Goal: Task Accomplishment & Management: Manage account settings

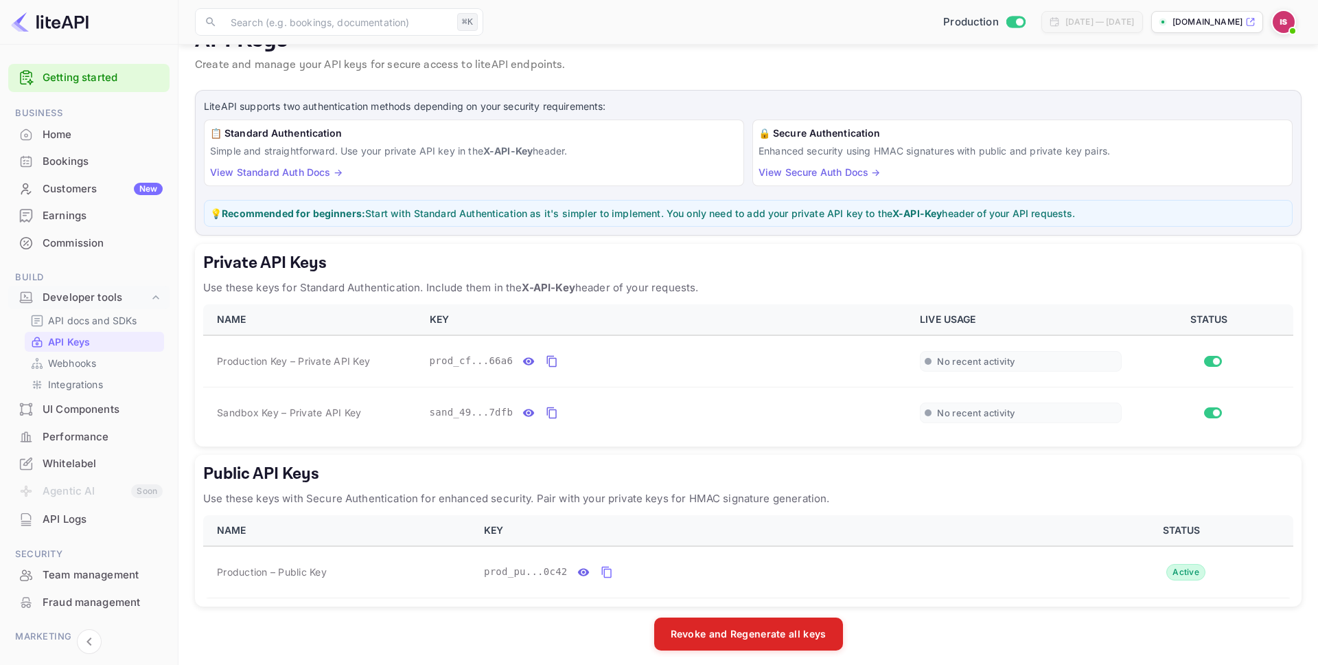
scroll to position [42, 0]
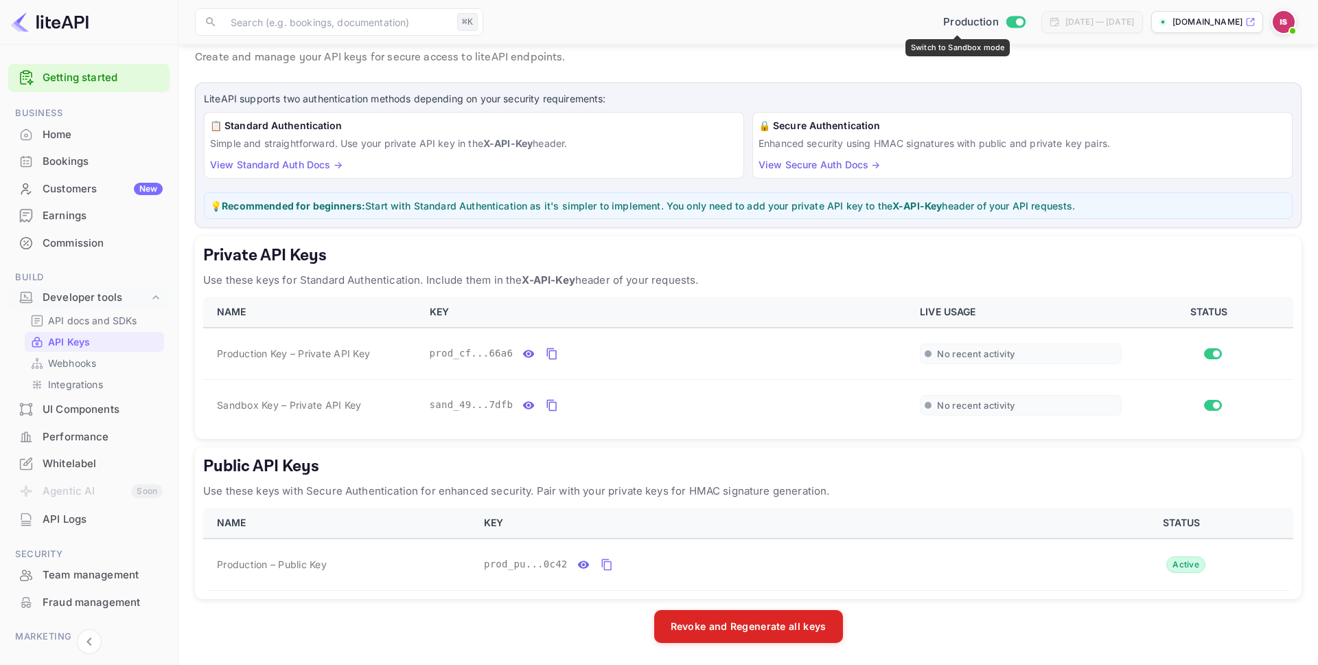
click at [1000, 18] on div "Production" at bounding box center [984, 22] width 93 height 16
checkbox input "false"
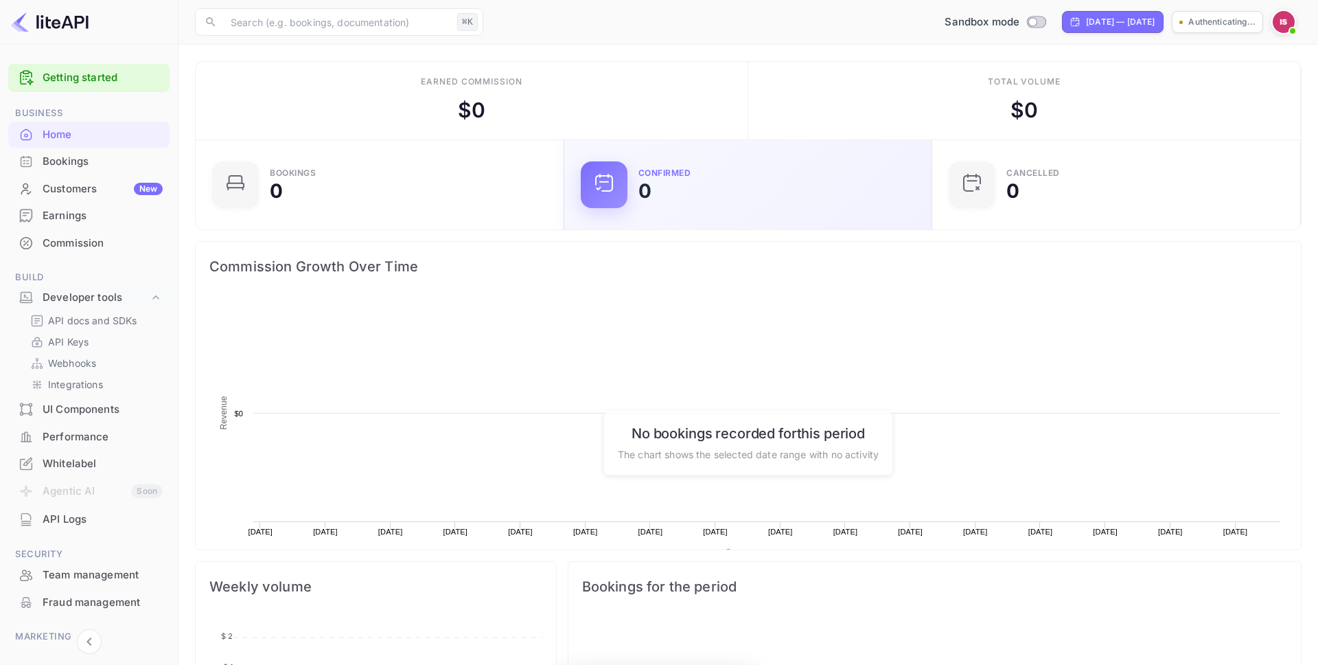
scroll to position [223, 360]
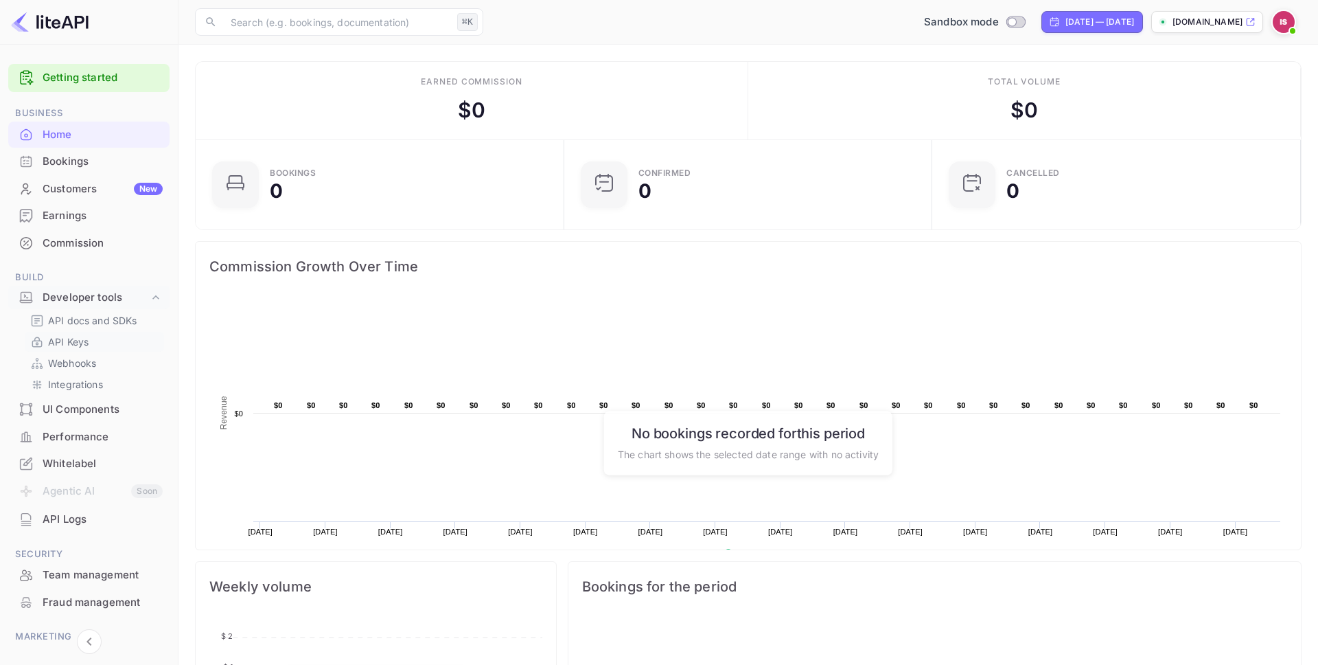
click at [65, 346] on p "API Keys" at bounding box center [68, 341] width 41 height 14
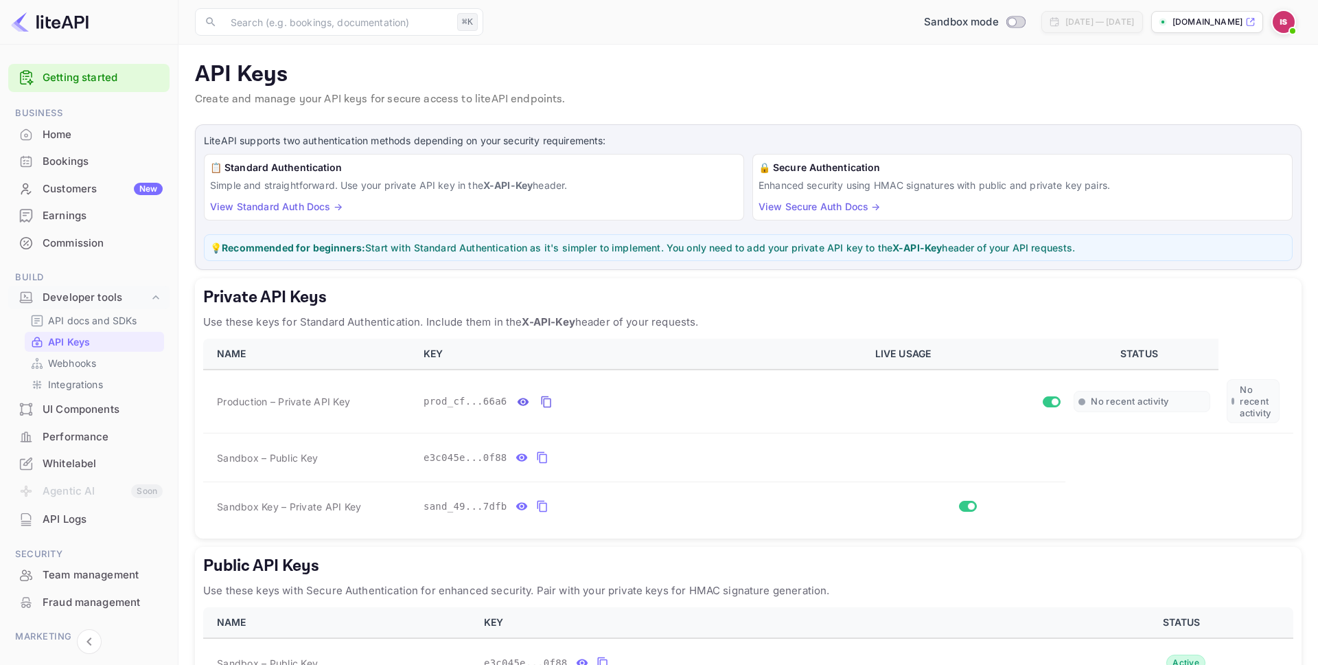
click at [85, 168] on div "Bookings" at bounding box center [103, 162] width 120 height 16
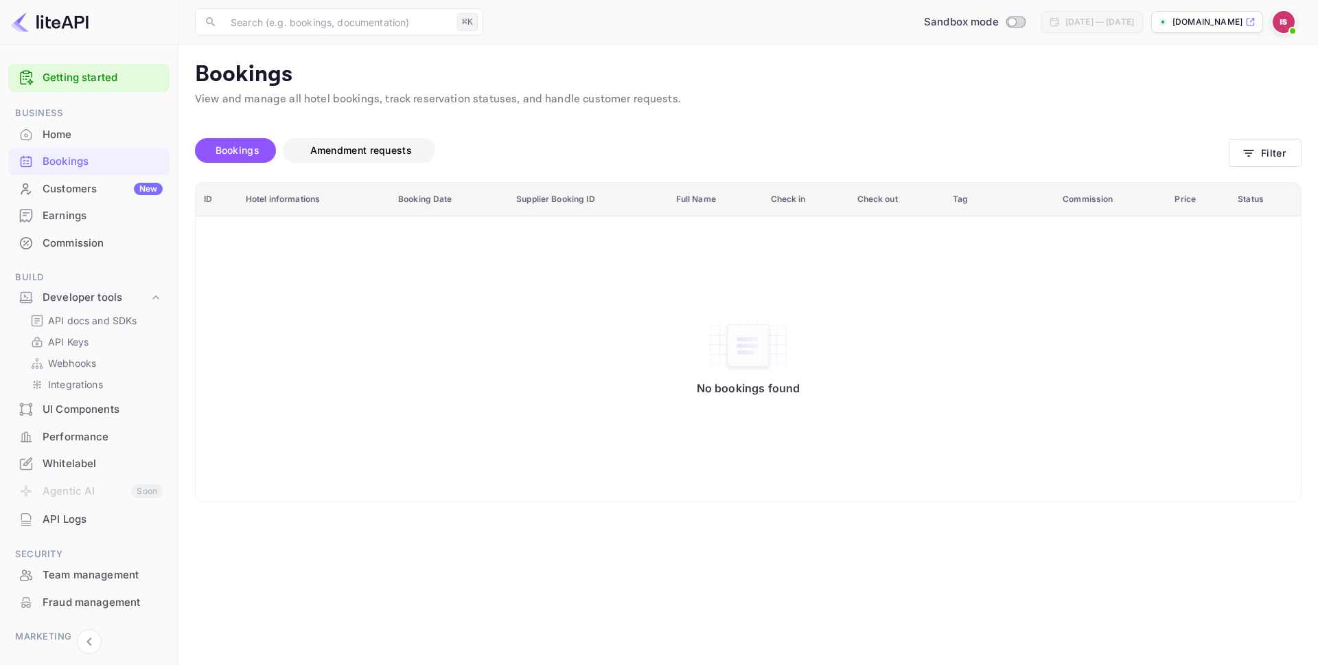
click at [347, 144] on span "Amendment requests" at bounding box center [361, 150] width 102 height 12
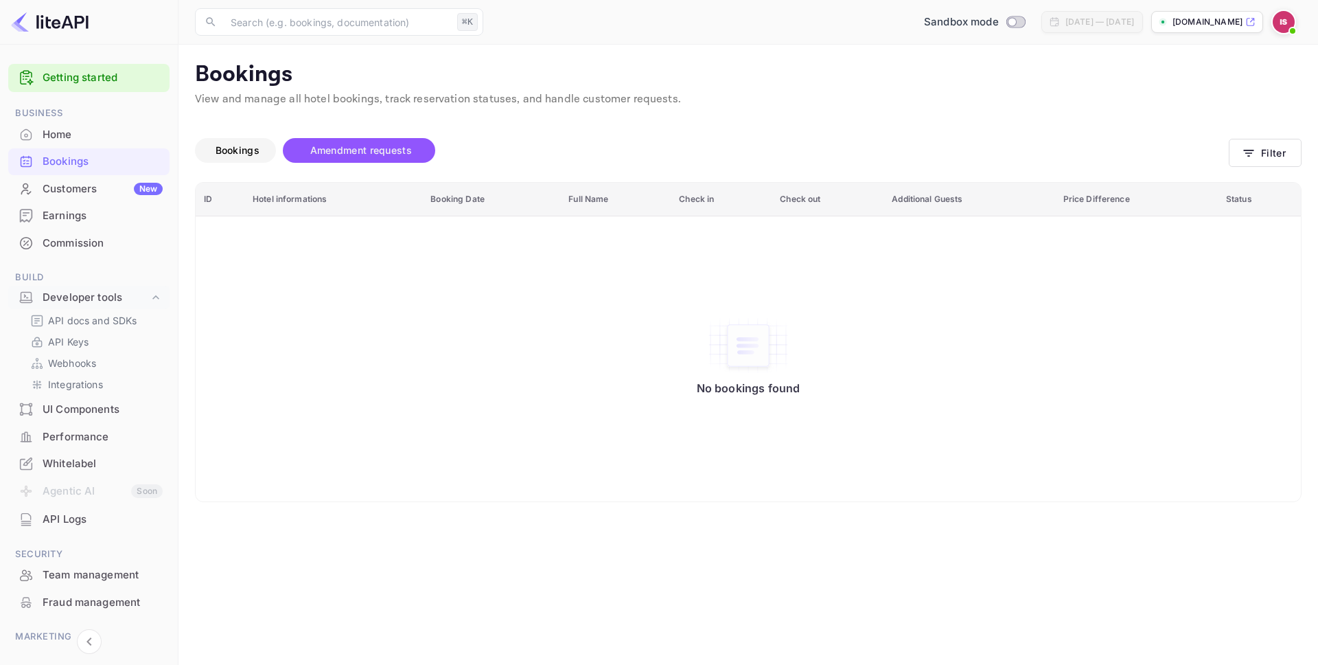
click at [257, 151] on span "Bookings" at bounding box center [238, 150] width 44 height 12
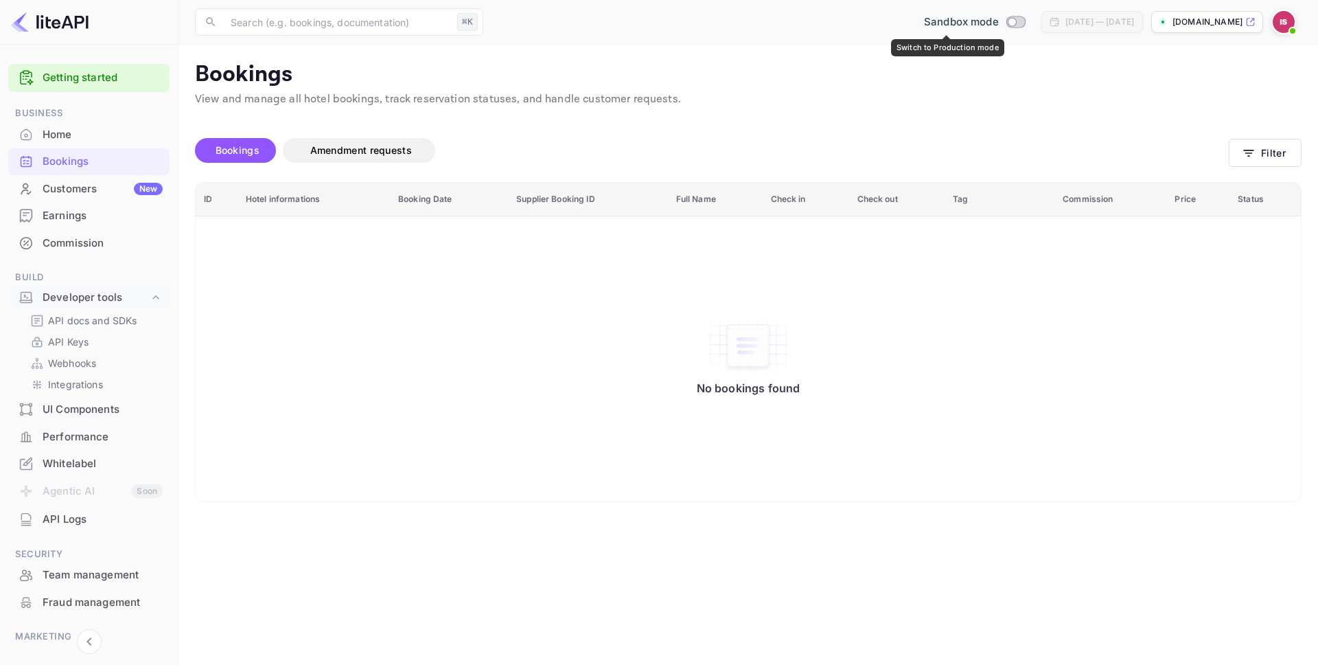
click at [998, 20] on input "Switch to Production mode" at bounding box center [1011, 21] width 27 height 9
checkbox input "true"
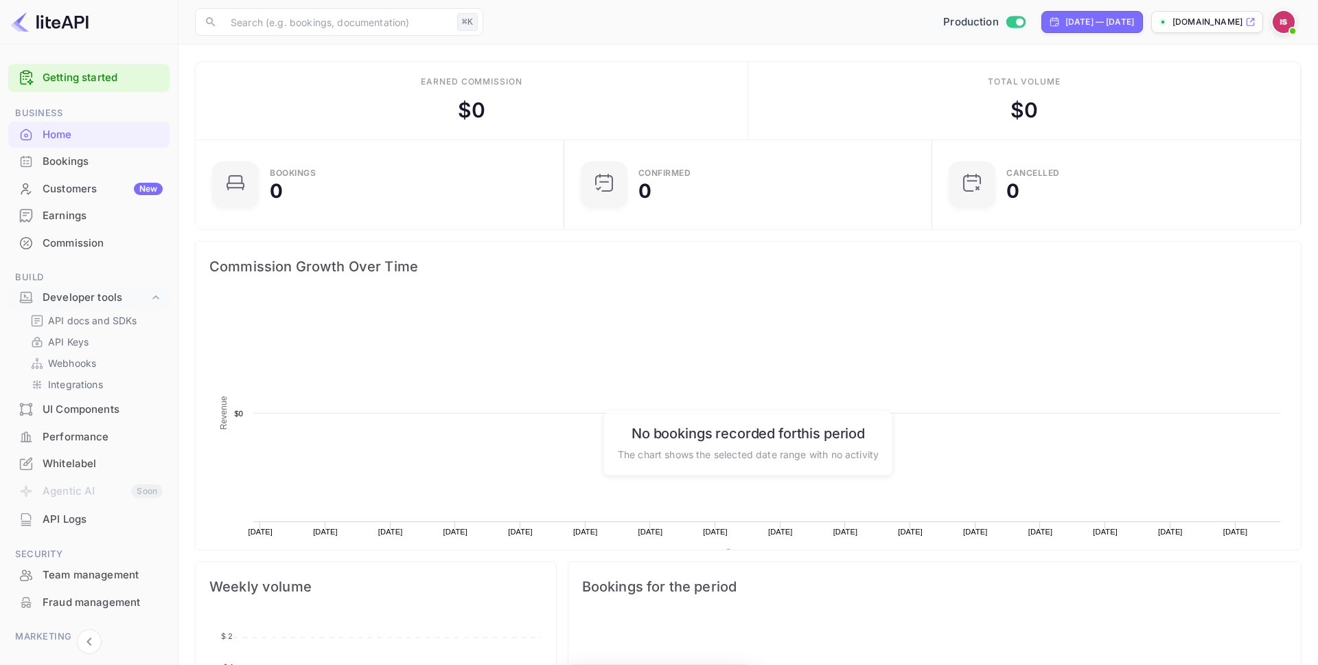
scroll to position [223, 360]
click at [1006, 18] on input "Switch to Sandbox mode" at bounding box center [1019, 21] width 27 height 9
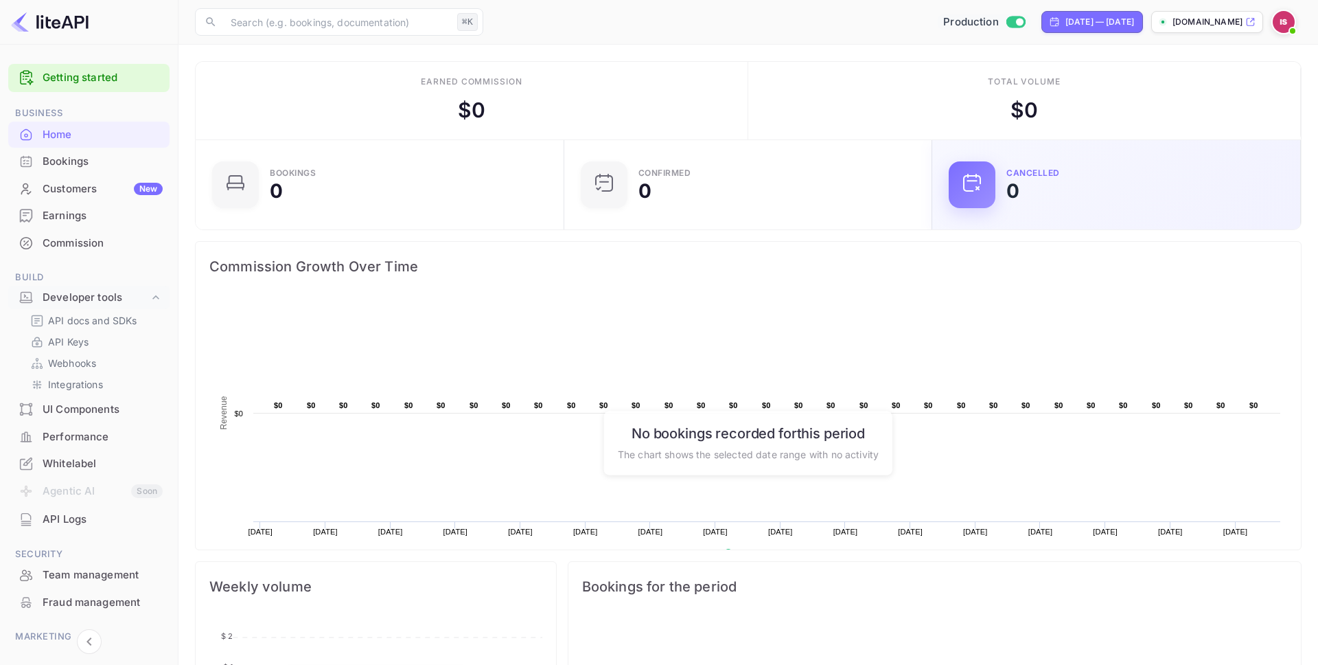
checkbox input "false"
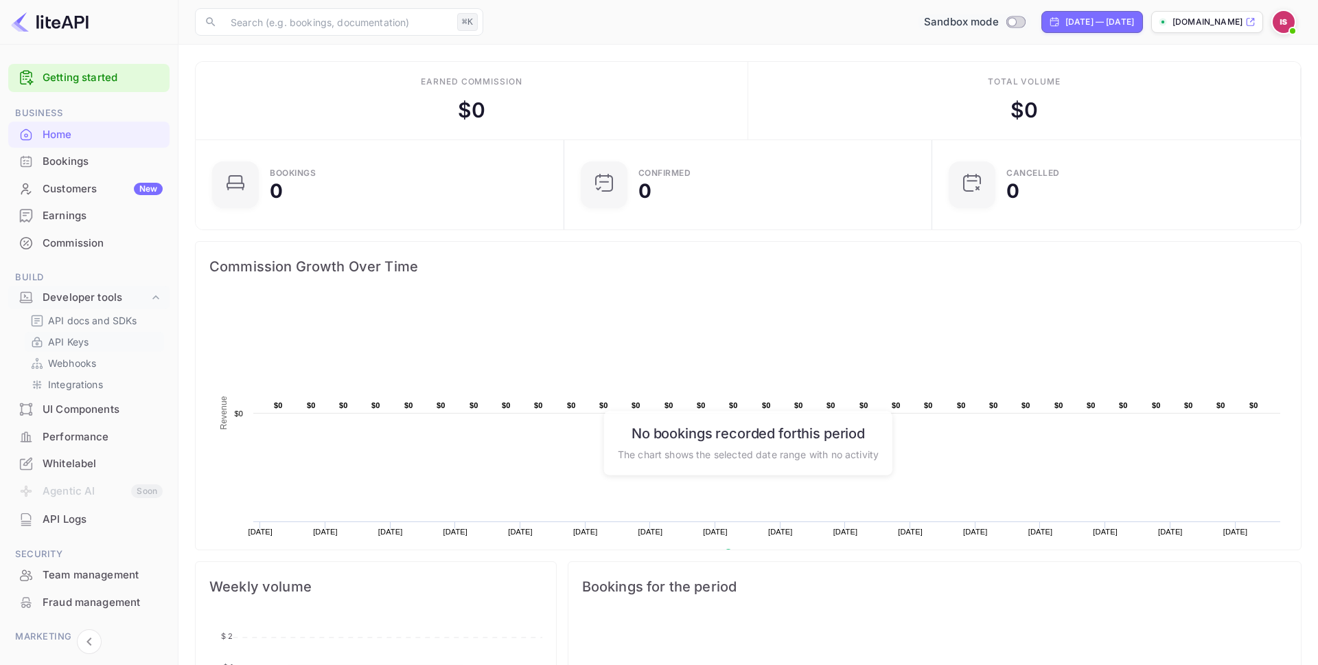
click at [96, 339] on link "API Keys" at bounding box center [94, 341] width 128 height 14
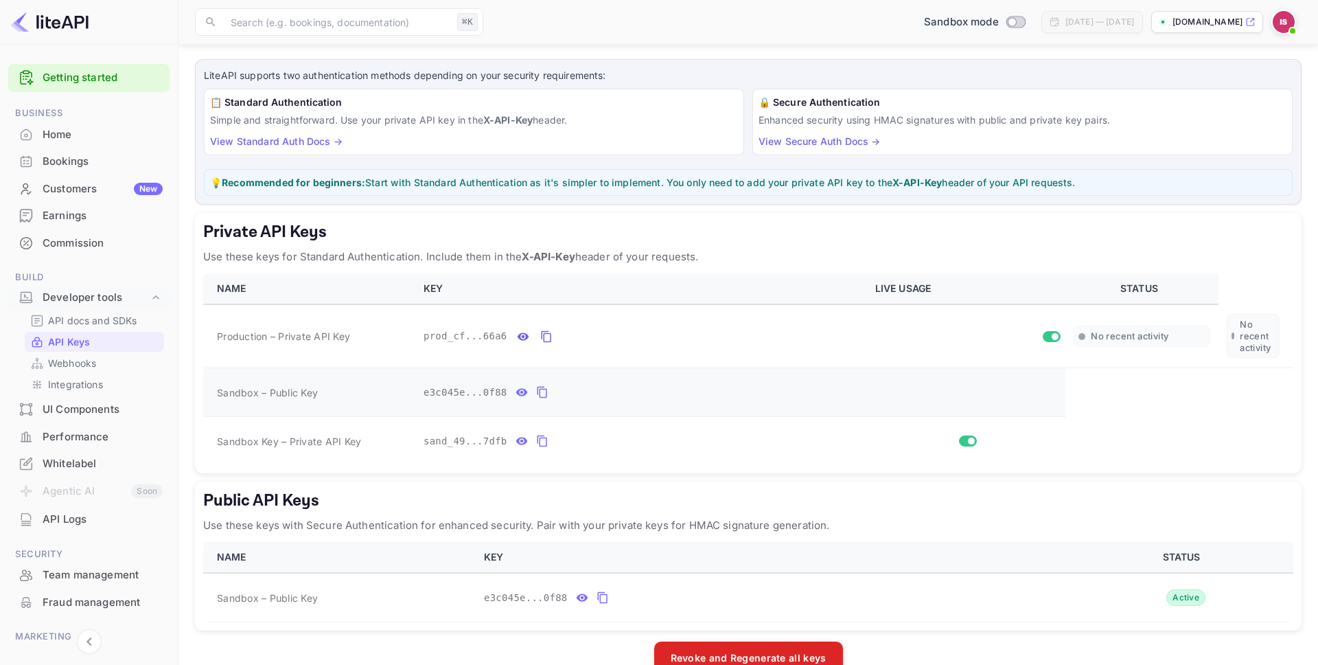
scroll to position [67, 0]
click at [543, 386] on icon "private api keys table" at bounding box center [542, 390] width 12 height 16
click at [542, 437] on icon "private api keys table" at bounding box center [542, 439] width 12 height 16
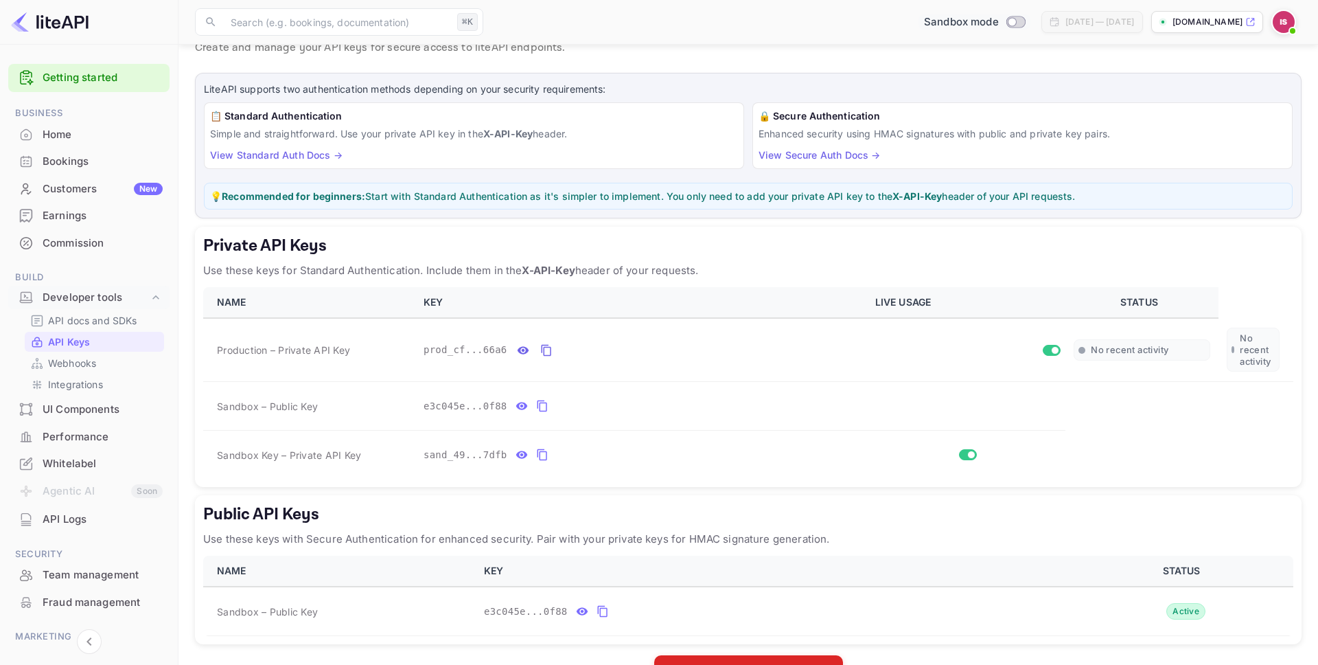
click at [1006, 16] on span "Switch to Production mode" at bounding box center [1016, 22] width 20 height 12
checkbox input "true"
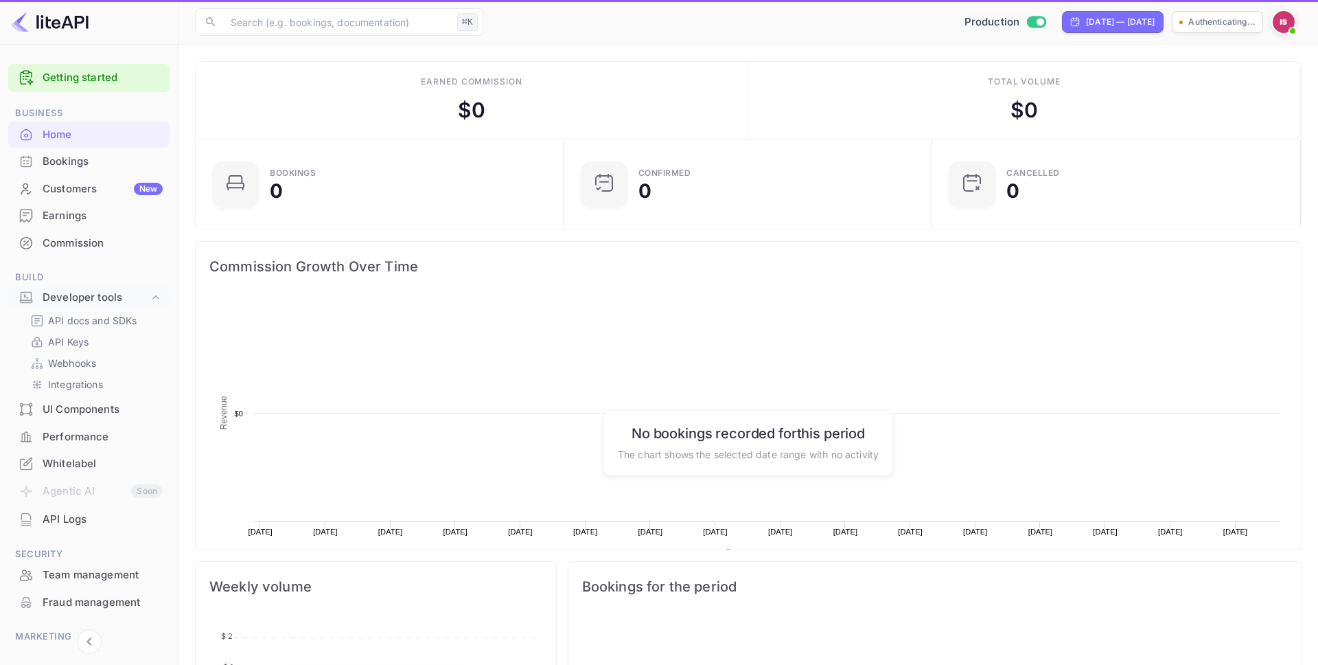
scroll to position [223, 360]
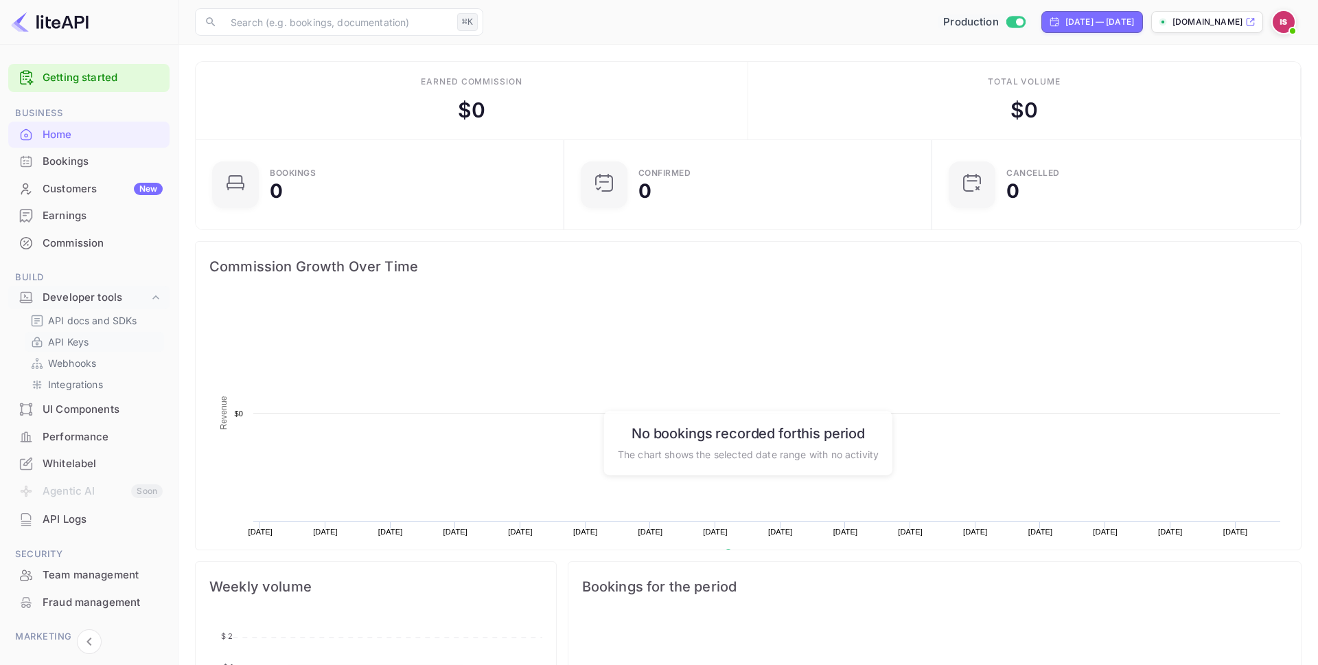
click at [115, 342] on link "API Keys" at bounding box center [94, 341] width 128 height 14
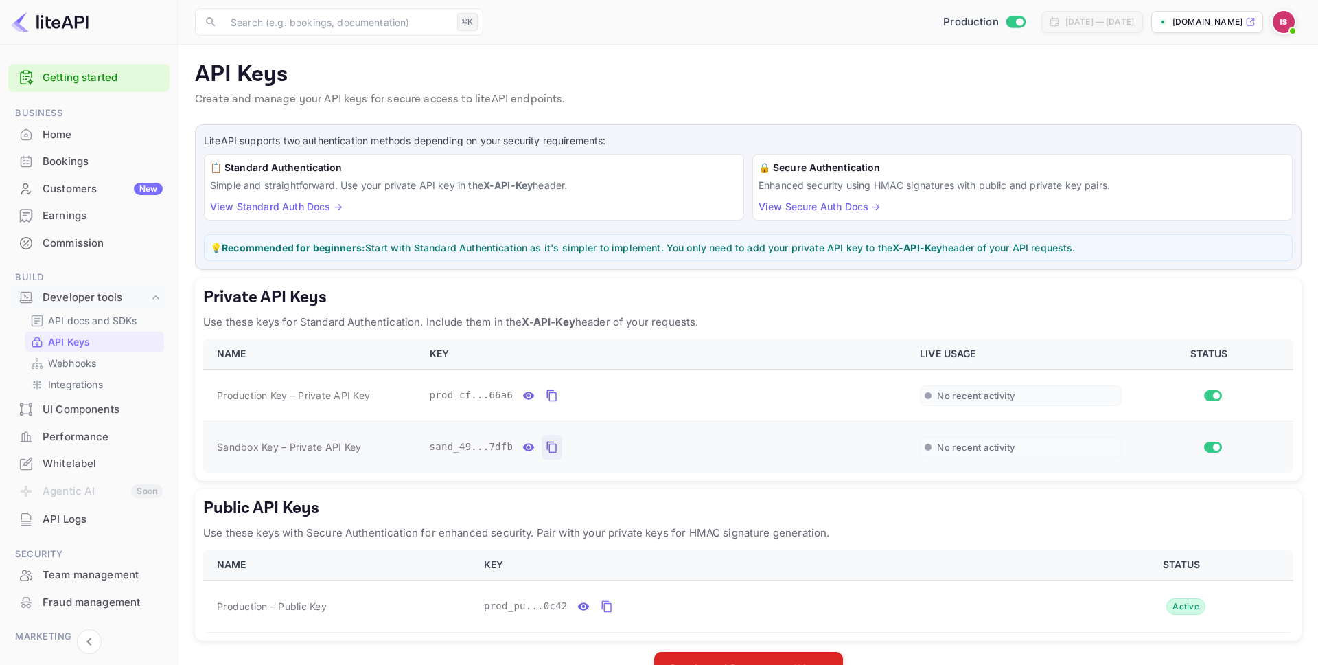
click at [559, 449] on button "private api keys table" at bounding box center [552, 447] width 21 height 25
click at [82, 347] on p "API Keys" at bounding box center [69, 341] width 42 height 14
click at [1006, 23] on input "Switch to Sandbox mode" at bounding box center [1019, 21] width 27 height 9
checkbox input "false"
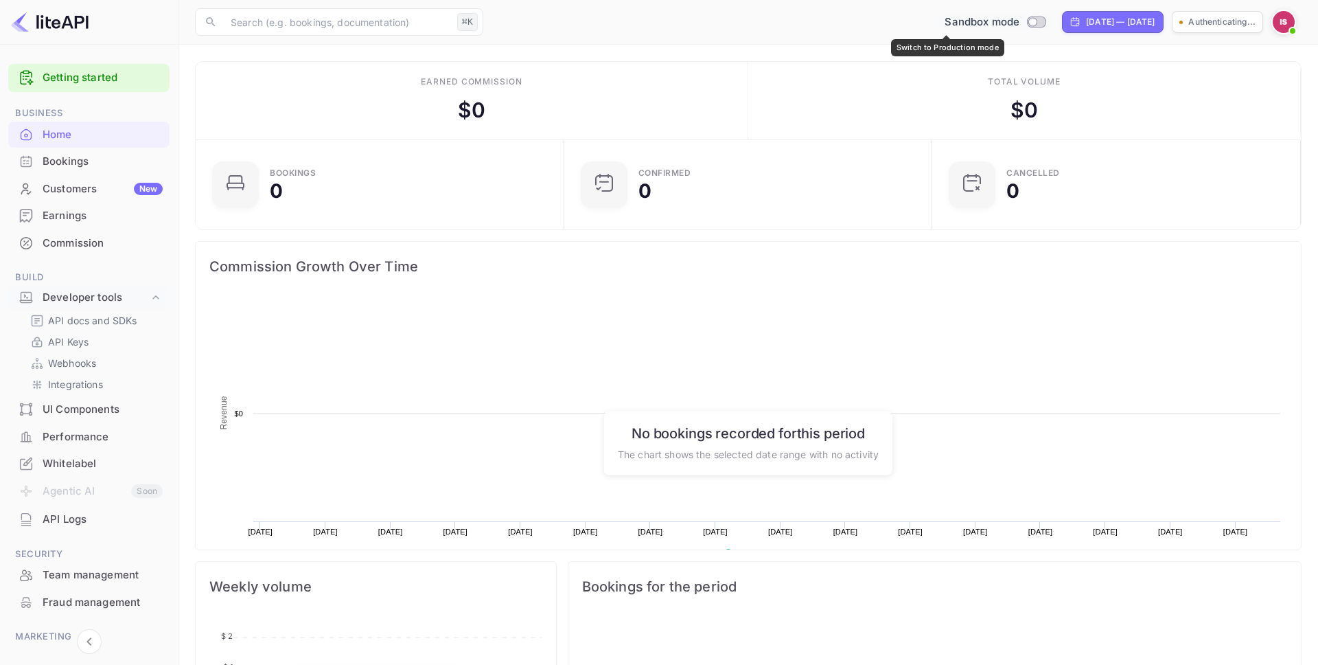
scroll to position [223, 360]
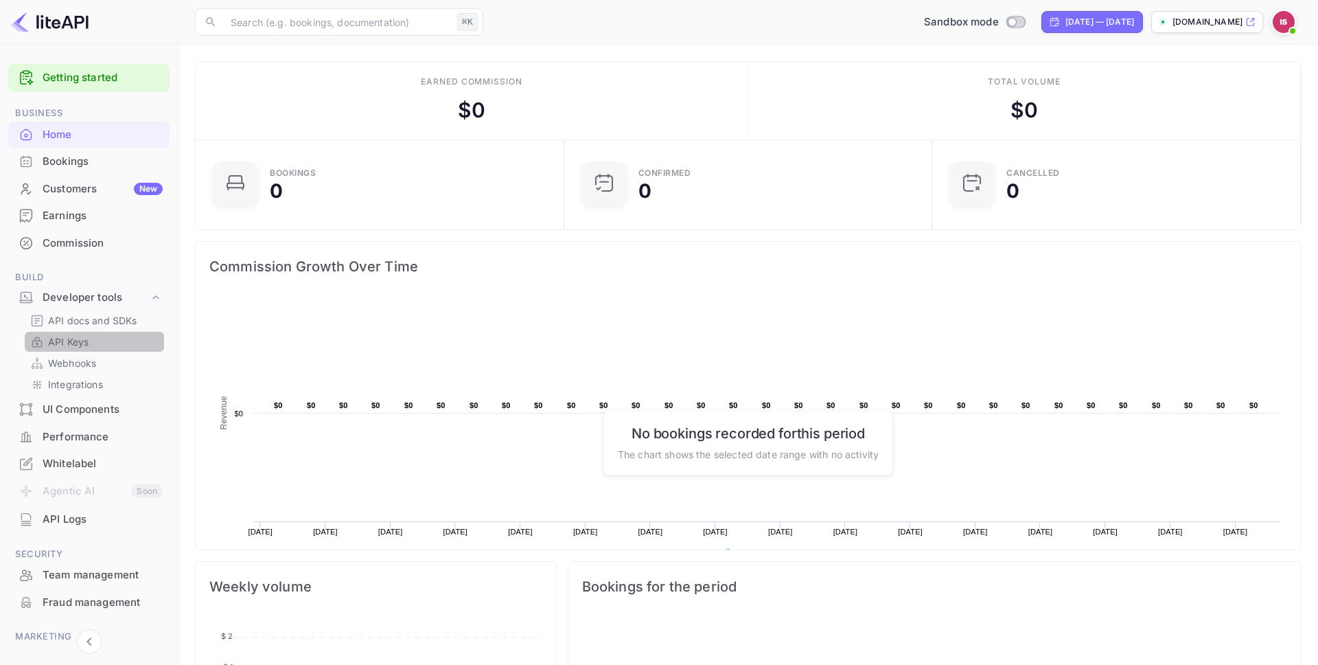
click at [101, 338] on link "API Keys" at bounding box center [94, 341] width 128 height 14
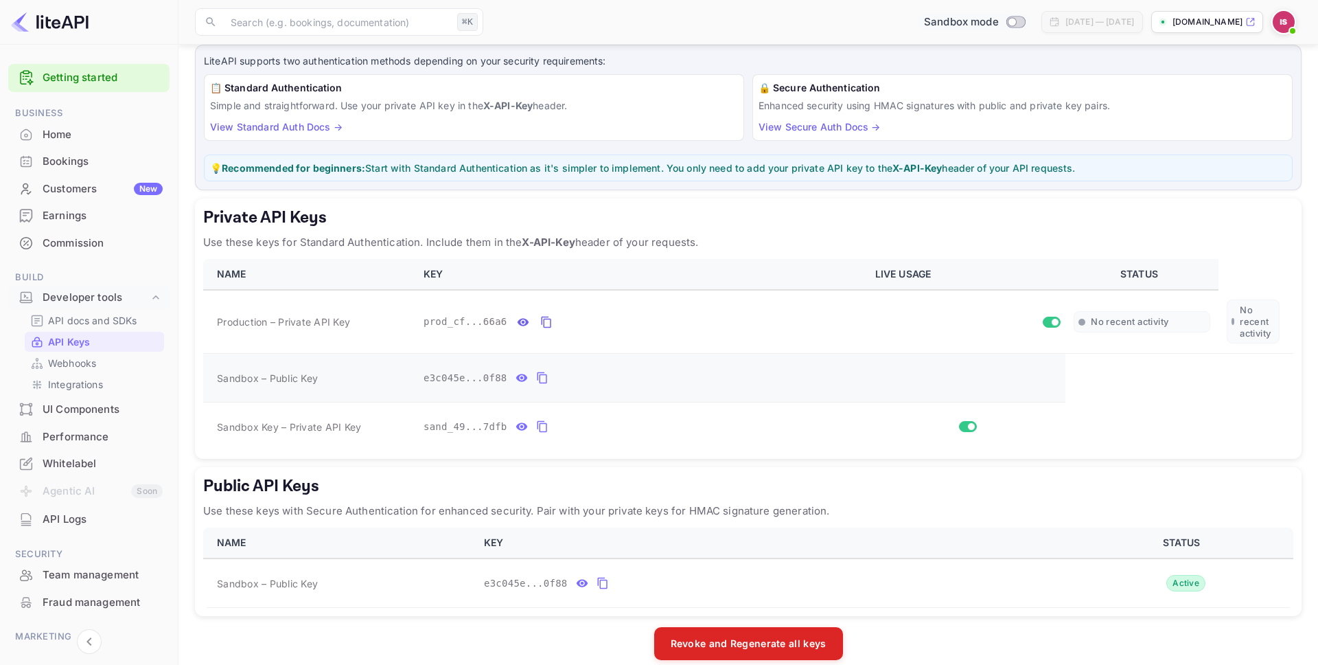
scroll to position [97, 0]
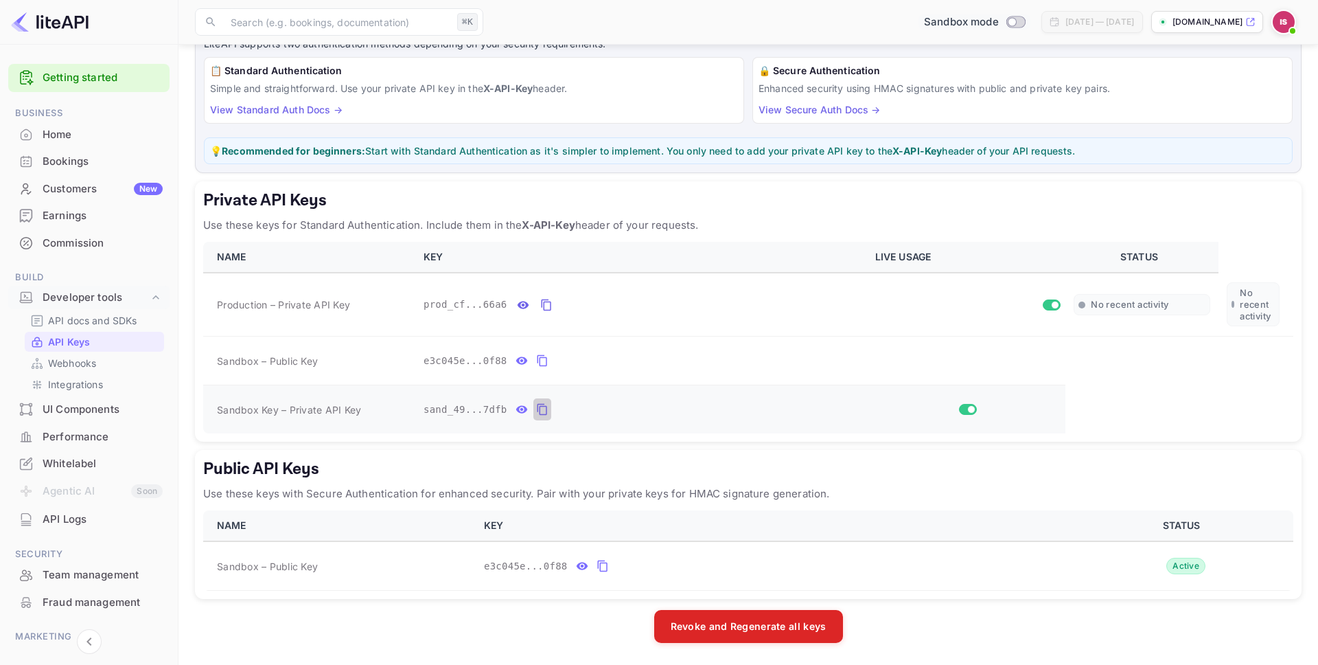
click at [544, 412] on icon "private api keys table" at bounding box center [542, 409] width 12 height 16
click at [998, 20] on input "Switch to Production mode" at bounding box center [1011, 21] width 27 height 9
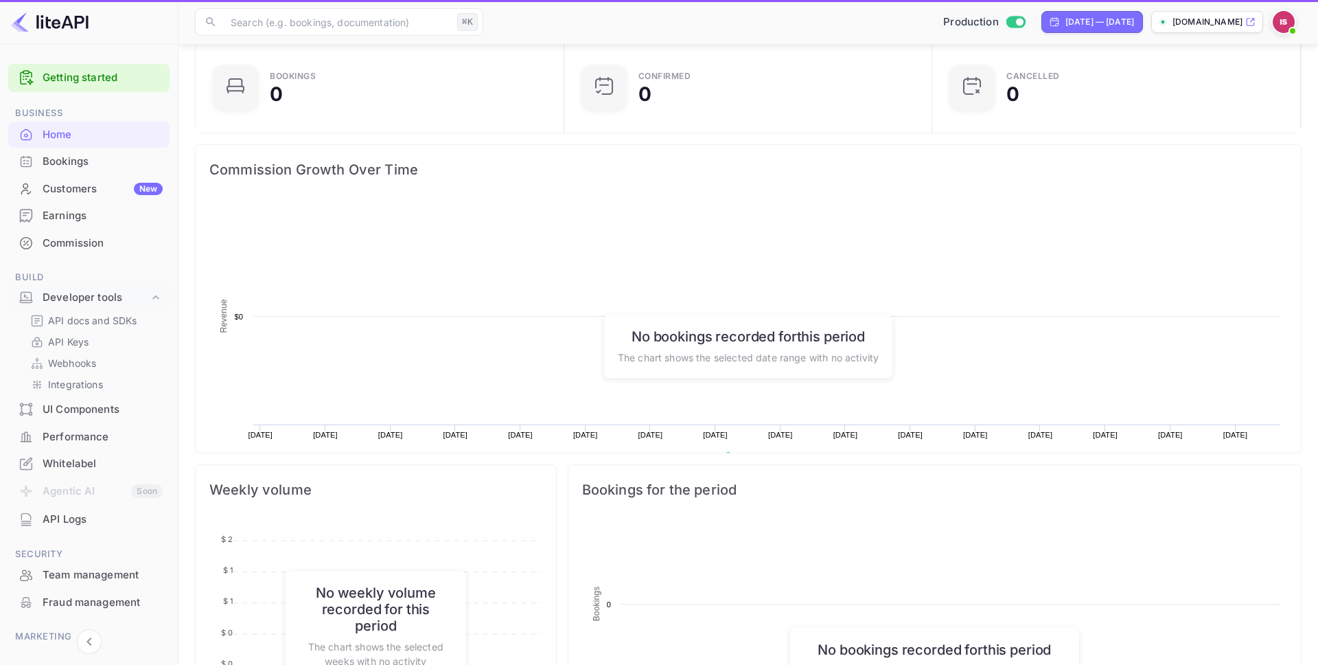
checkbox input "true"
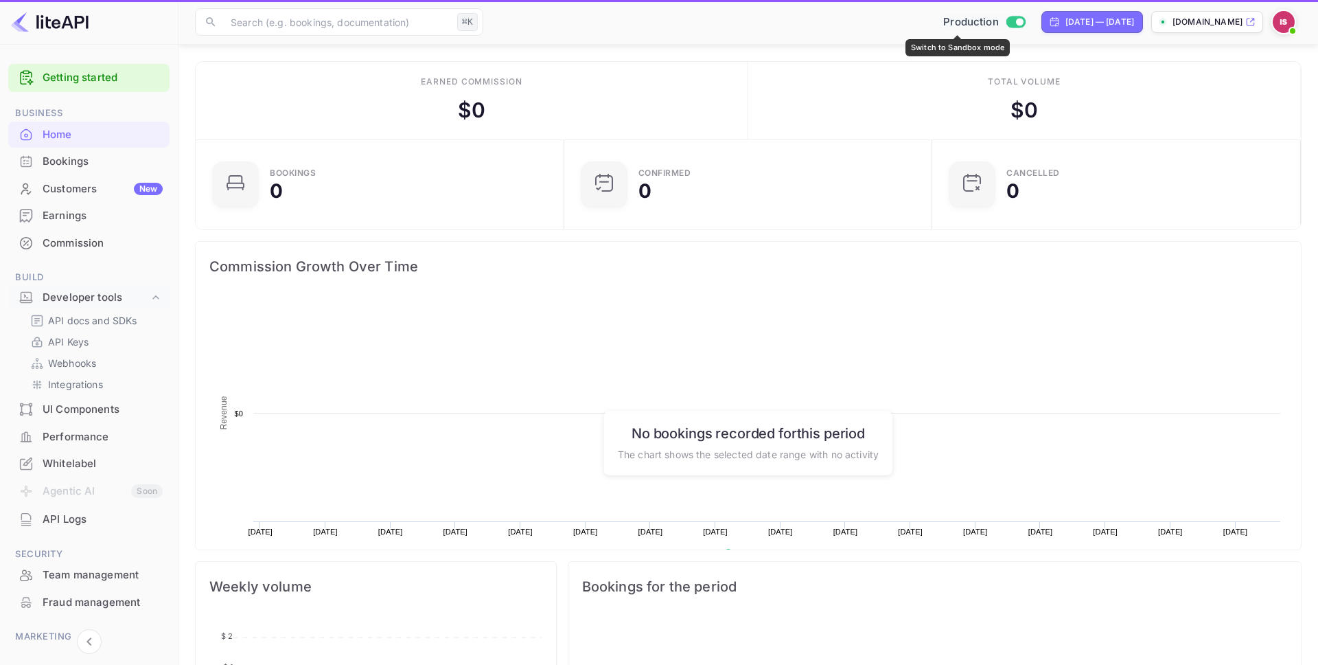
scroll to position [1, 1]
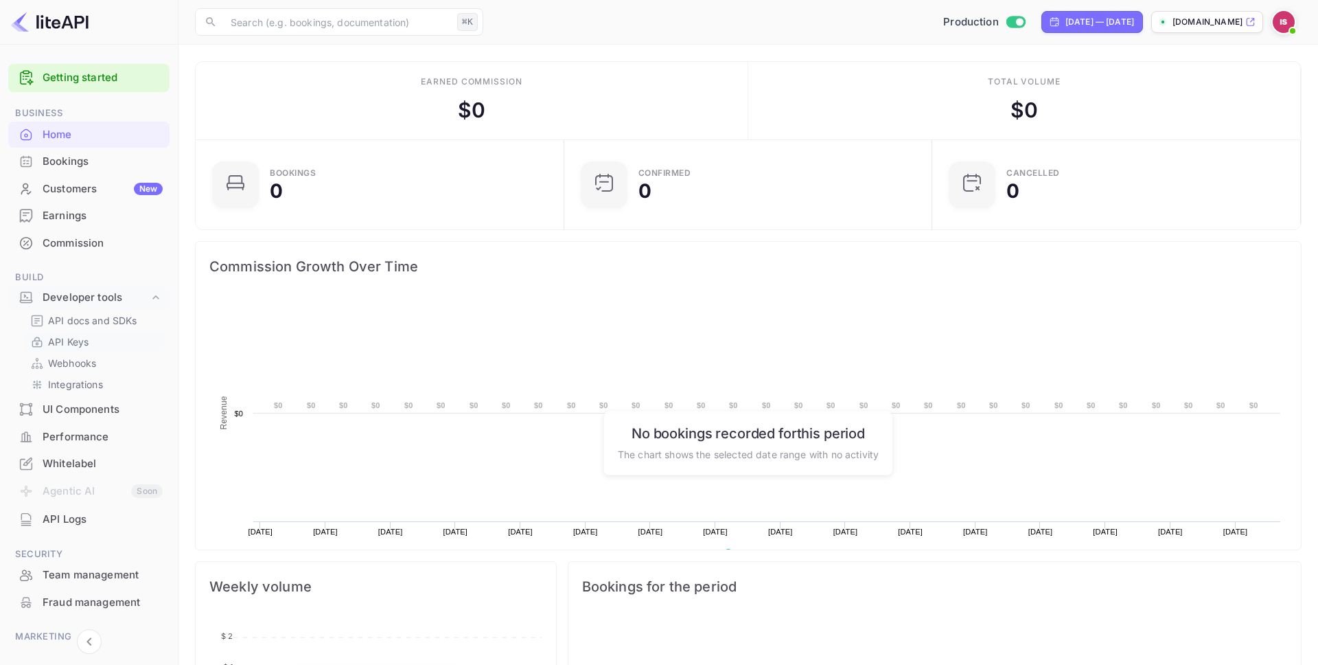
click at [84, 349] on div "API Keys" at bounding box center [94, 342] width 139 height 20
click at [83, 349] on div "API Keys" at bounding box center [94, 342] width 139 height 20
click at [62, 330] on div "API docs and SDKs API Keys Webhooks Integrations" at bounding box center [88, 352] width 161 height 84
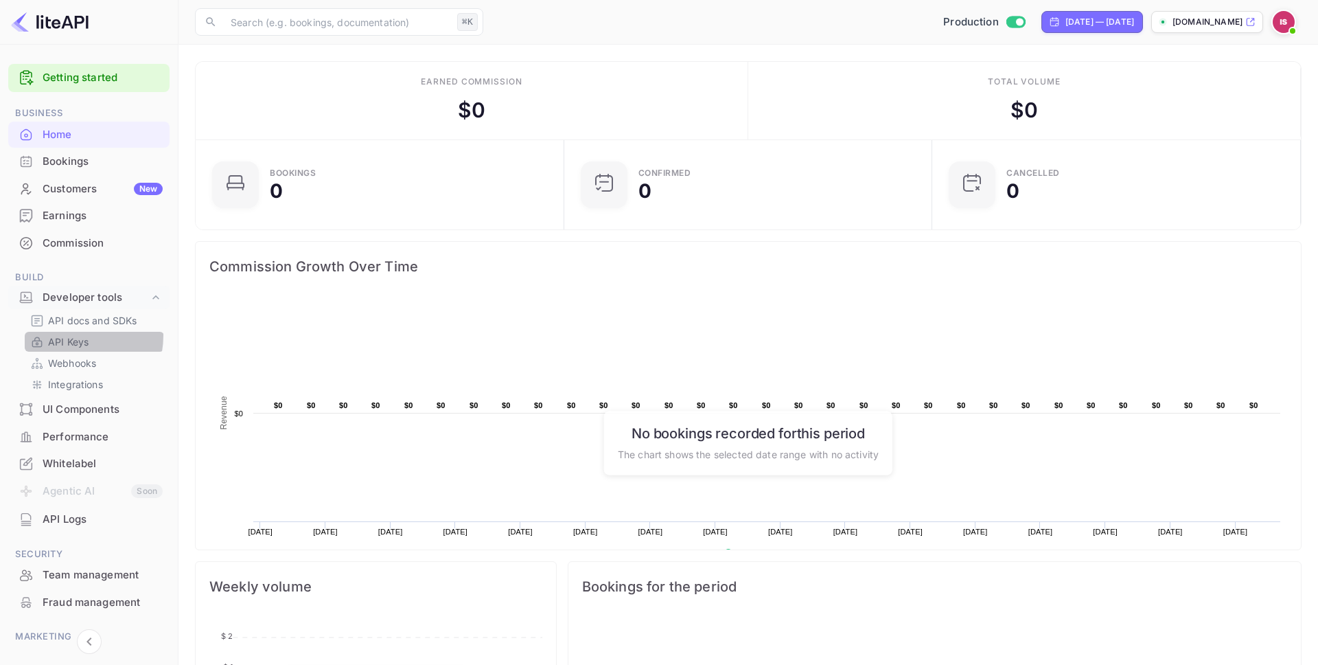
click at [65, 335] on p "API Keys" at bounding box center [68, 341] width 41 height 14
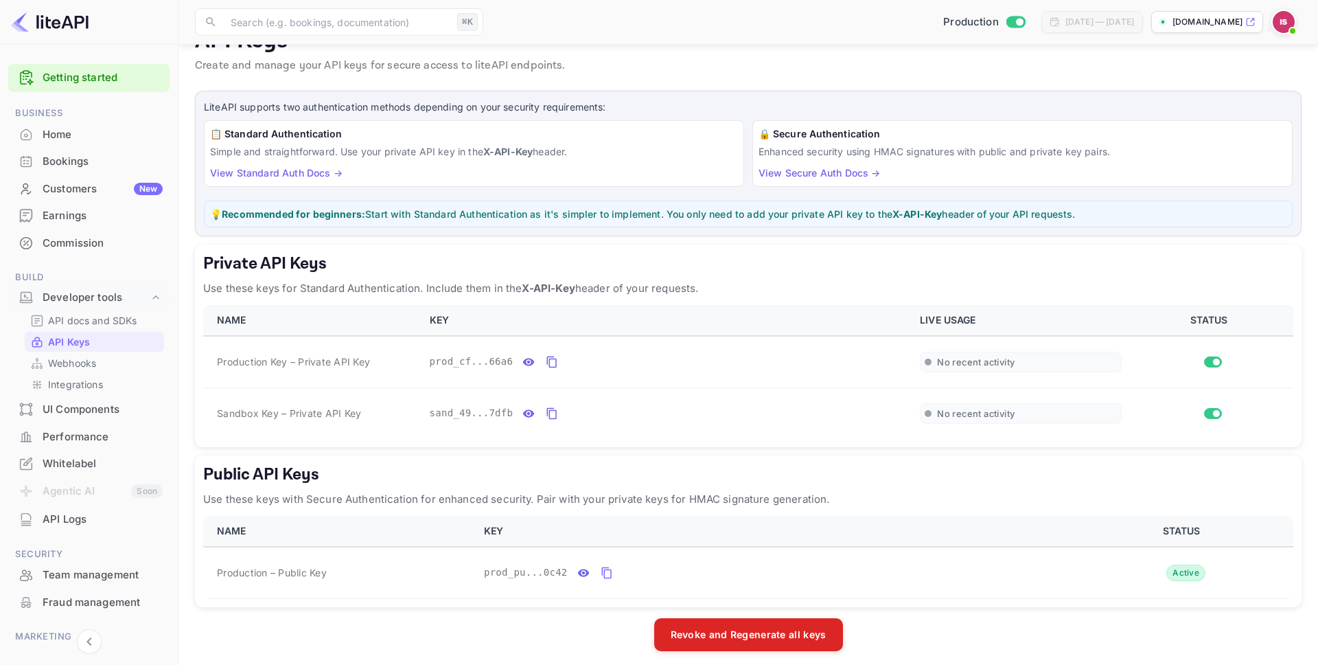
scroll to position [33, 0]
click at [551, 414] on icon "private api keys table" at bounding box center [552, 414] width 12 height 16
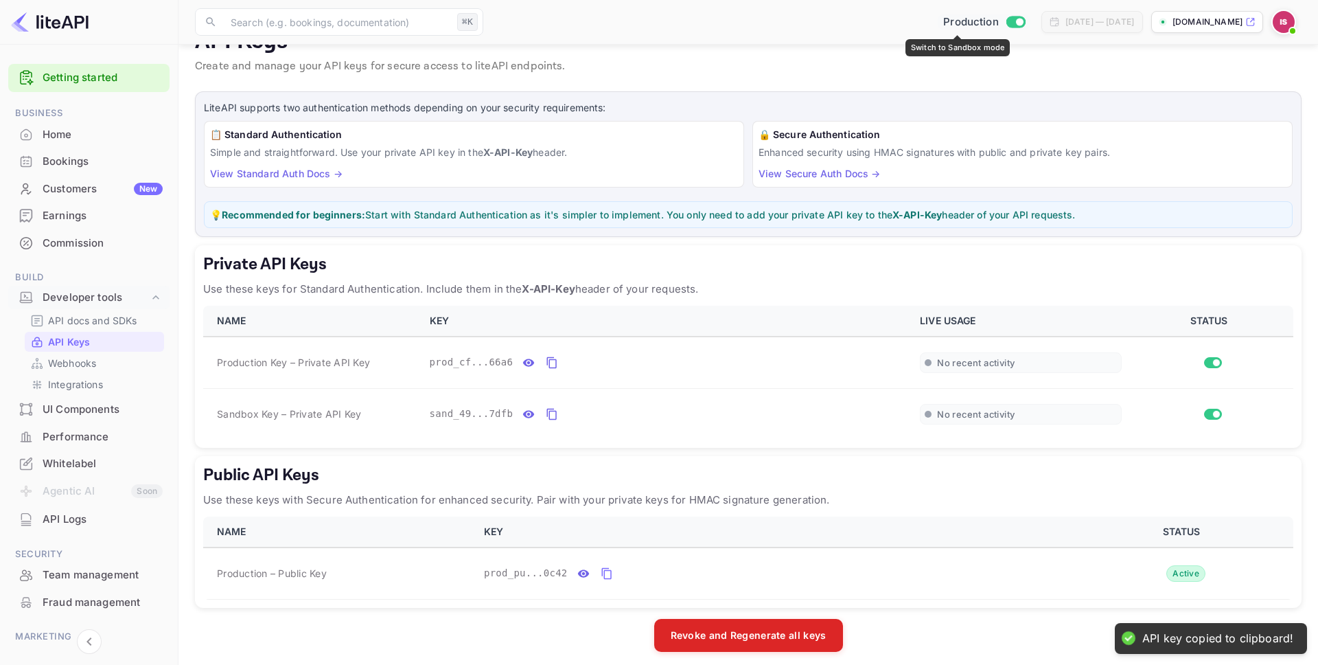
click at [1006, 19] on input "Switch to Sandbox mode" at bounding box center [1019, 21] width 27 height 9
checkbox input "false"
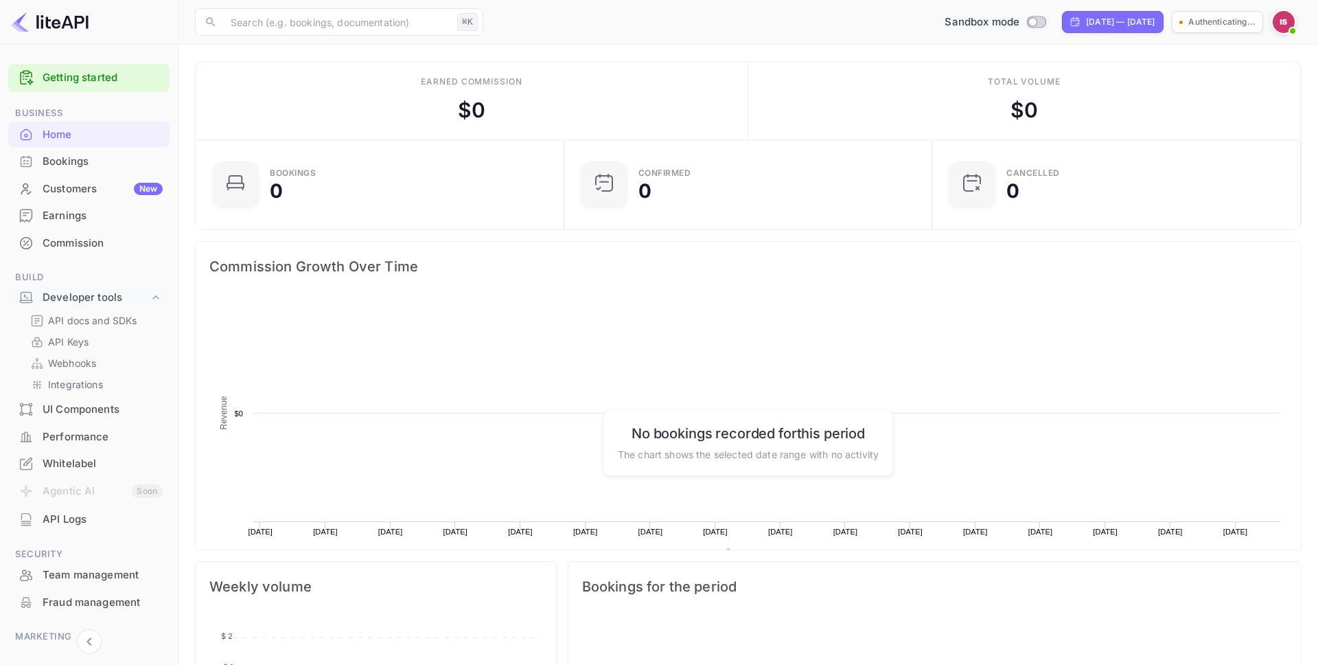
scroll to position [223, 360]
click at [106, 338] on link "API Keys" at bounding box center [94, 341] width 128 height 14
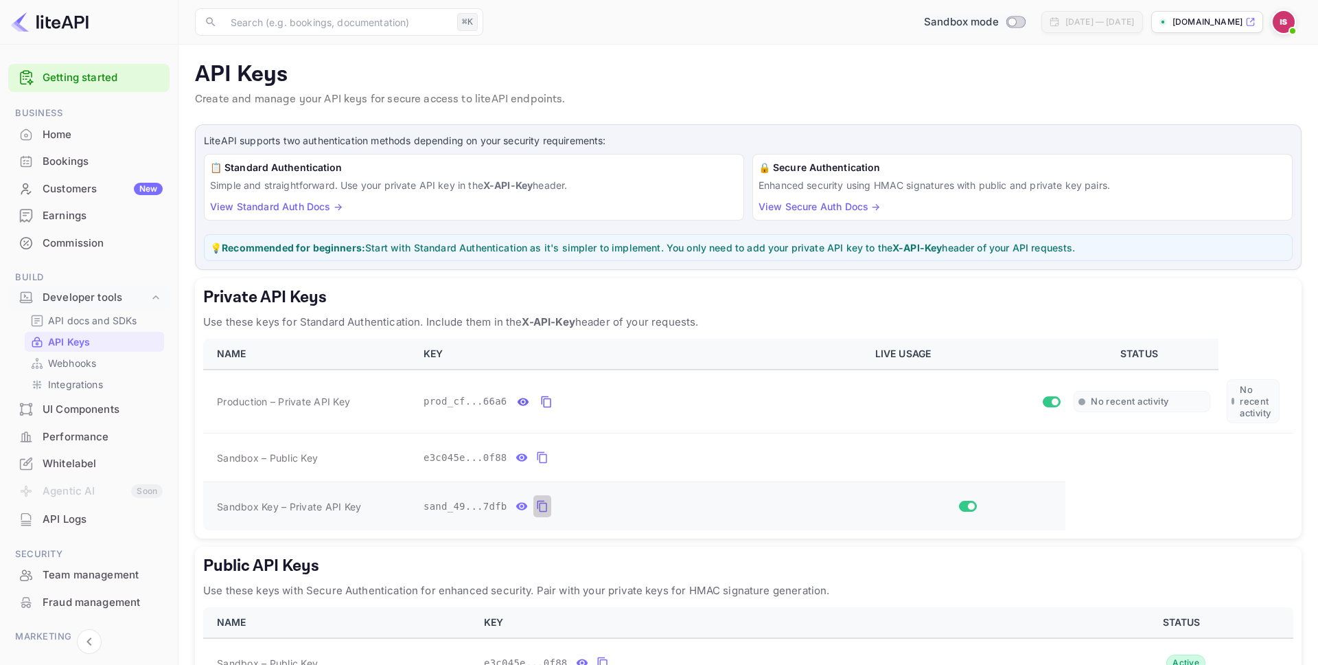
click at [545, 508] on icon "private api keys table" at bounding box center [542, 506] width 10 height 12
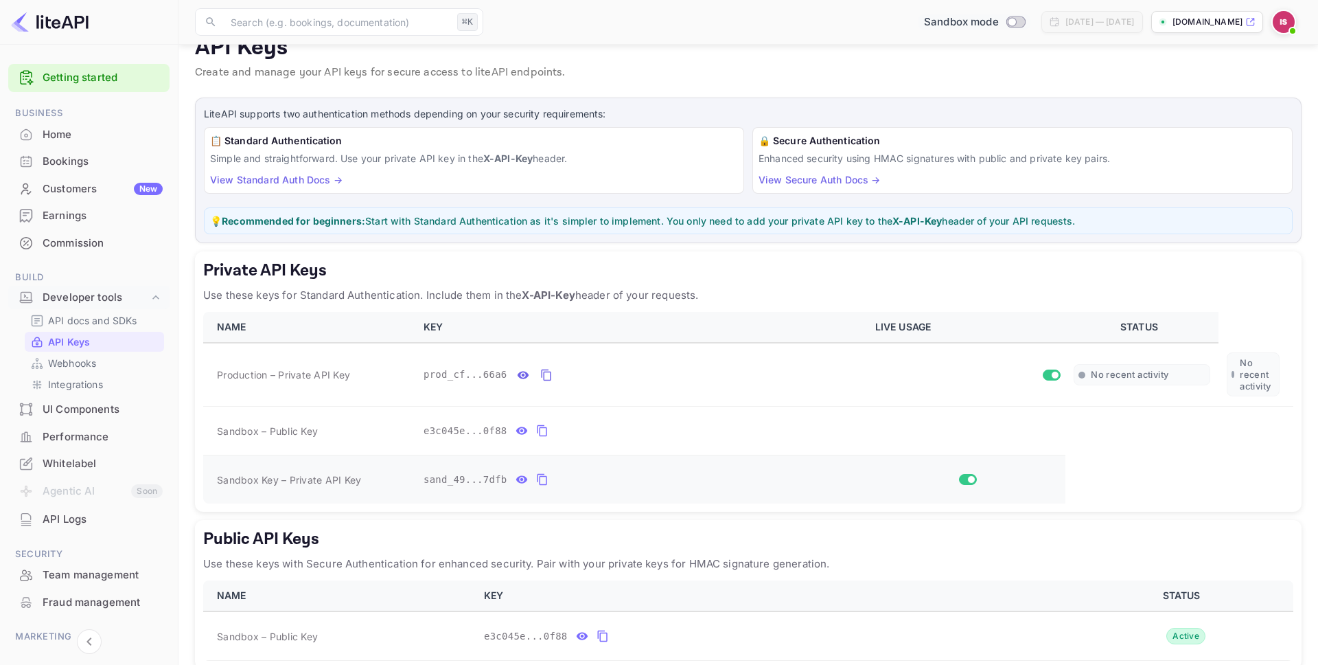
scroll to position [29, 0]
click at [545, 435] on icon "private api keys table" at bounding box center [542, 428] width 12 height 16
click at [438, 481] on span "sand_49...7dfb" at bounding box center [466, 477] width 84 height 14
